Goal: Register for event/course

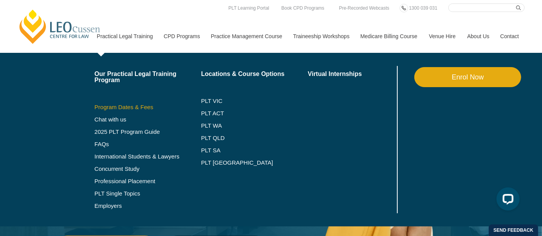
click at [116, 108] on link "Program Dates & Fees" at bounding box center [147, 107] width 107 height 6
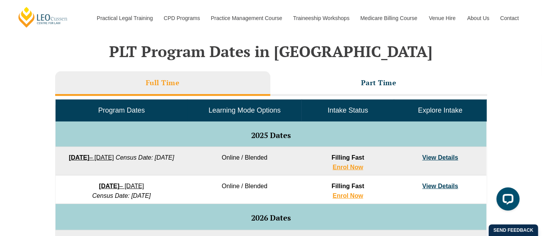
scroll to position [317, 0]
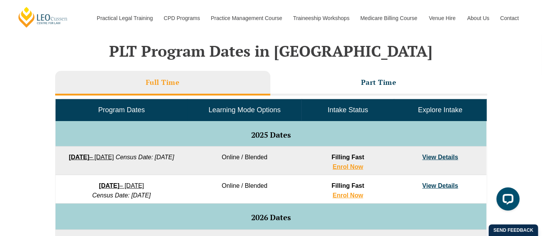
click at [395, 58] on h2 "PLT Program Dates in Victoria" at bounding box center [270, 50] width 439 height 17
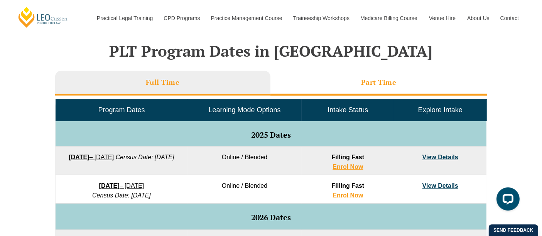
click at [387, 80] on h3 "Part Time" at bounding box center [378, 82] width 35 height 9
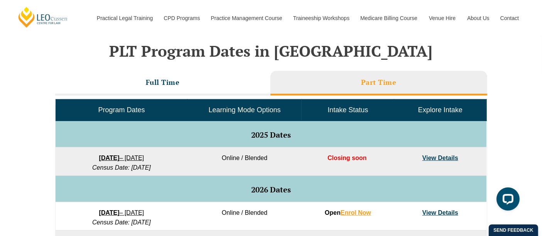
scroll to position [382, 0]
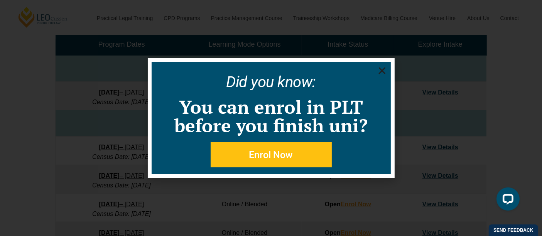
click at [378, 65] on div "Did you know: You can enrol in PLT before you finish uni? Enrol Now" at bounding box center [271, 118] width 239 height 112
click at [381, 69] on use "Close" at bounding box center [381, 70] width 7 height 7
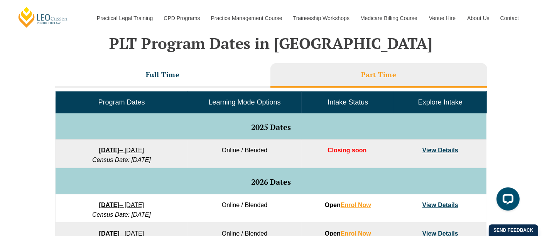
scroll to position [324, 0]
